Goal: Book appointment/travel/reservation

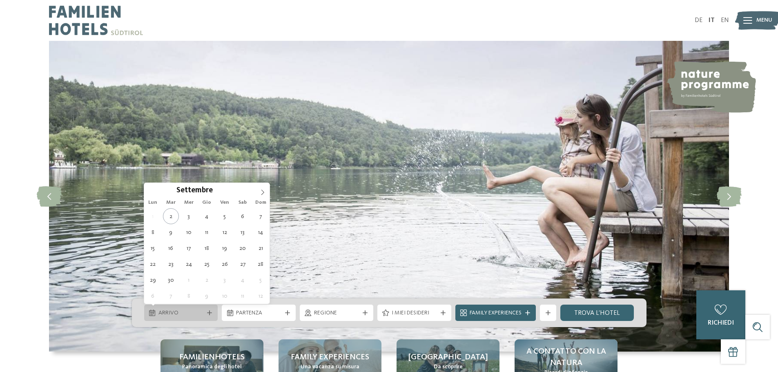
click at [208, 312] on icon at bounding box center [209, 312] width 5 height 5
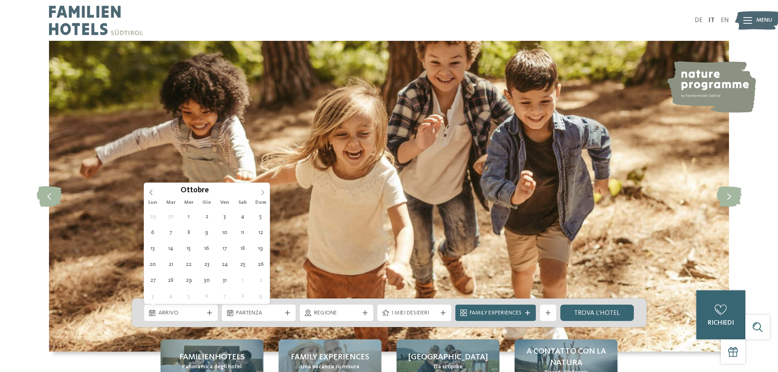
click at [262, 189] on icon at bounding box center [263, 192] width 6 height 6
type div "09.10.2025"
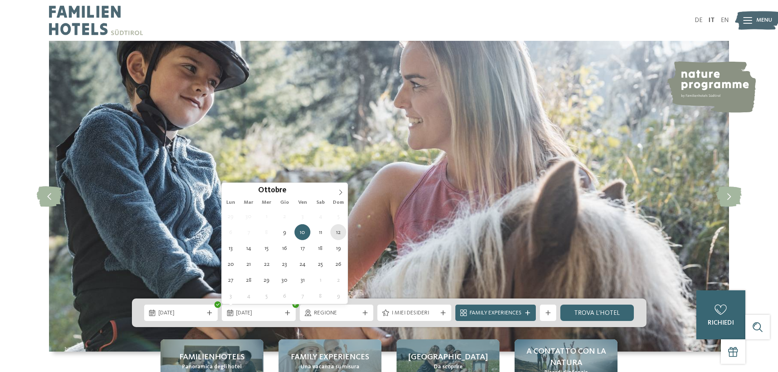
type div "12.10.2025"
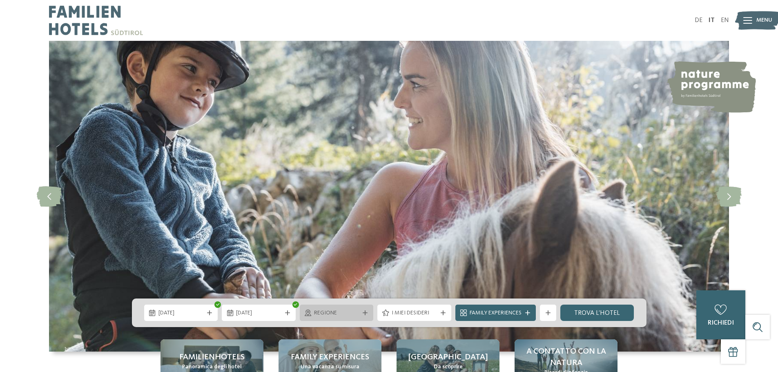
click at [365, 313] on icon at bounding box center [365, 312] width 5 height 5
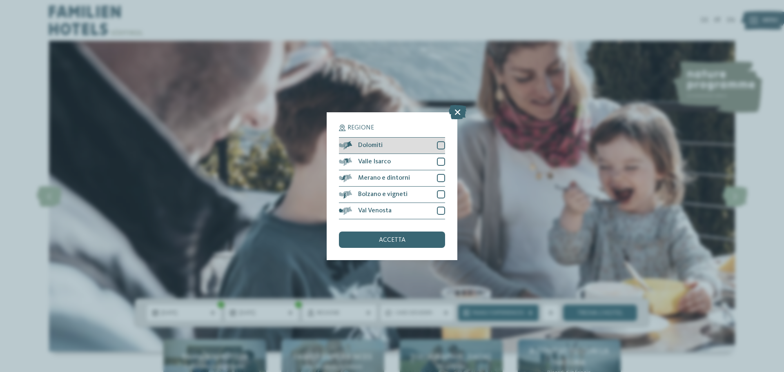
click at [441, 144] on div at bounding box center [441, 145] width 8 height 8
click at [442, 160] on div at bounding box center [441, 162] width 8 height 8
click at [440, 182] on div at bounding box center [441, 178] width 8 height 8
click at [440, 194] on div at bounding box center [441, 194] width 8 height 8
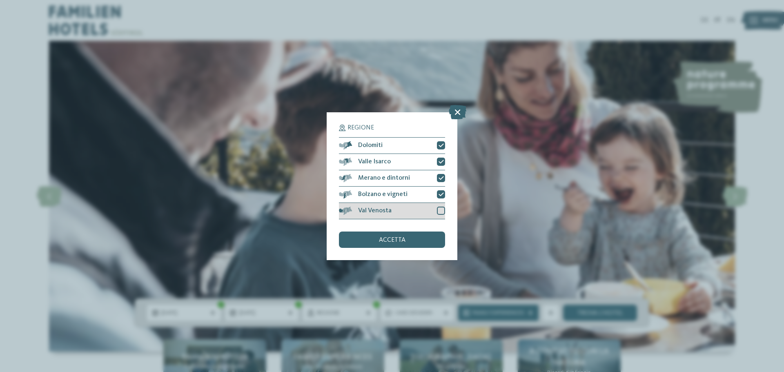
click at [437, 210] on div at bounding box center [441, 211] width 8 height 8
click at [409, 237] on div "accetta" at bounding box center [392, 240] width 106 height 16
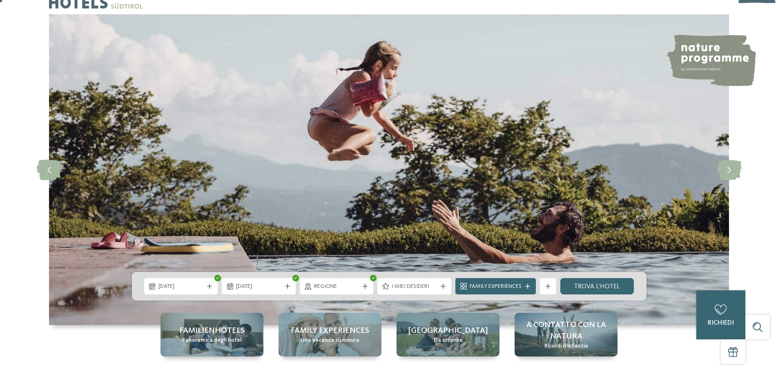
scroll to position [41, 0]
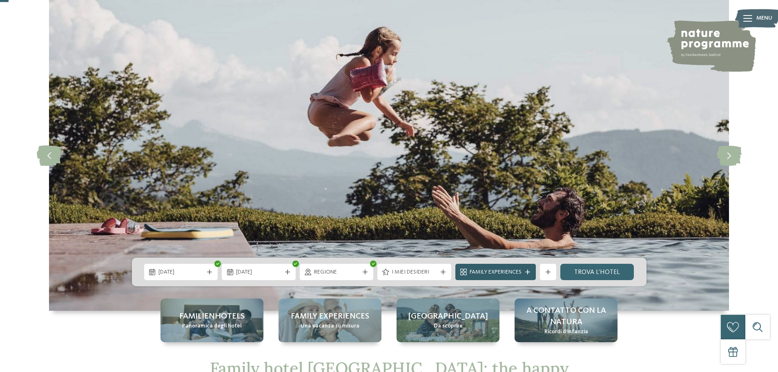
click at [527, 273] on icon at bounding box center [527, 272] width 5 height 5
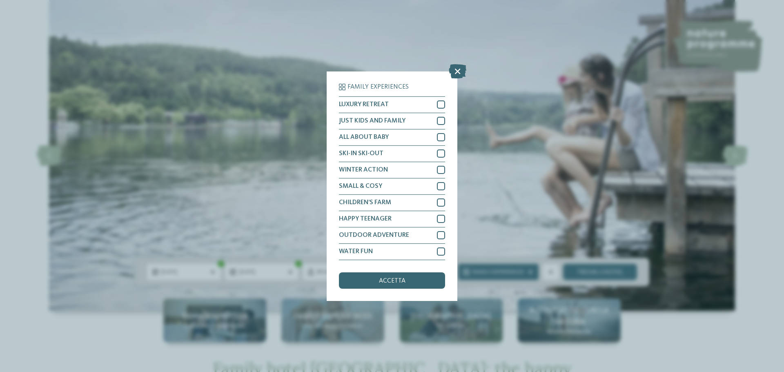
click at [510, 49] on div "Family Experiences LUXURY RETREAT JUST KIDS AND FAMILY" at bounding box center [392, 186] width 784 height 372
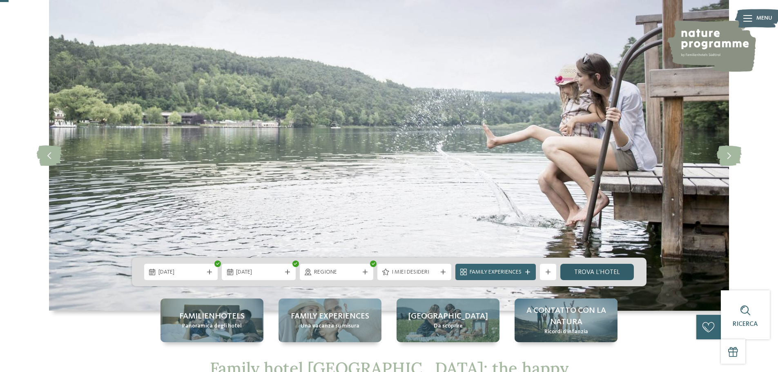
click at [582, 271] on link "trova l’hotel" at bounding box center [597, 272] width 74 height 16
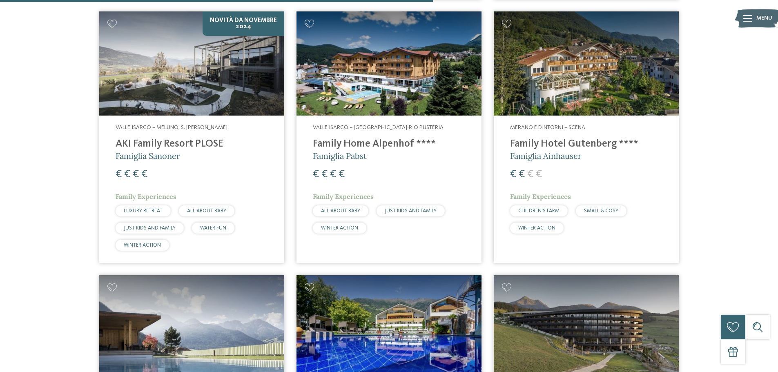
scroll to position [1056, 0]
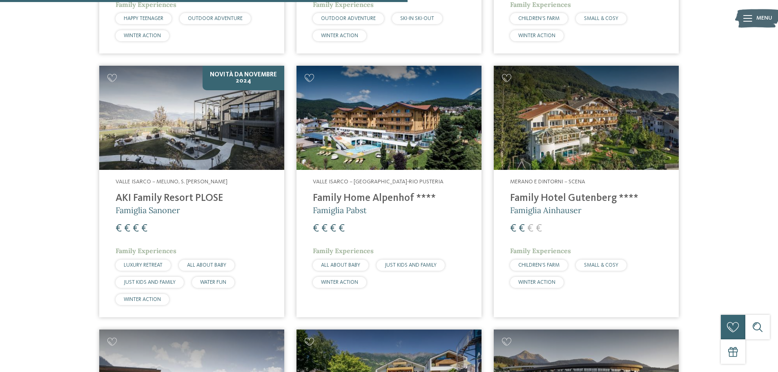
click at [374, 195] on h4 "Family Home Alpenhof ****" at bounding box center [389, 198] width 152 height 12
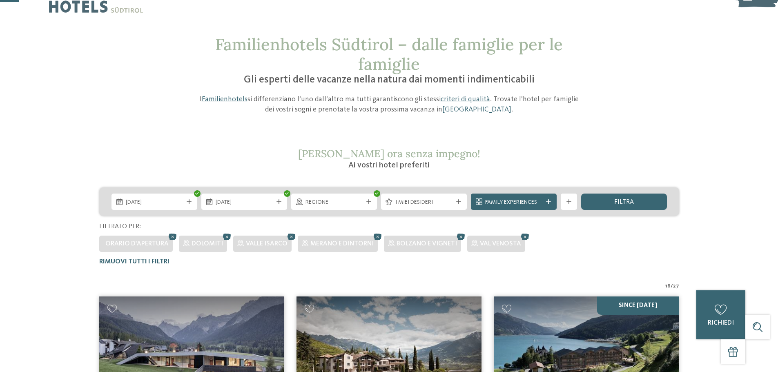
scroll to position [0, 0]
